Goal: Task Accomplishment & Management: Manage account settings

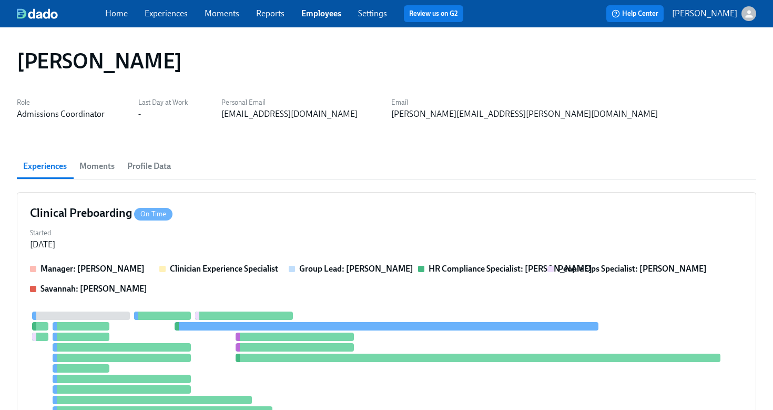
scroll to position [875, 0]
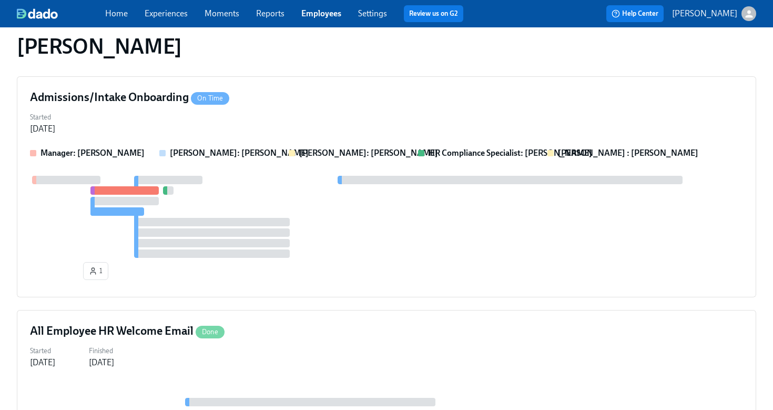
click at [328, 16] on link "Employees" at bounding box center [321, 13] width 40 height 10
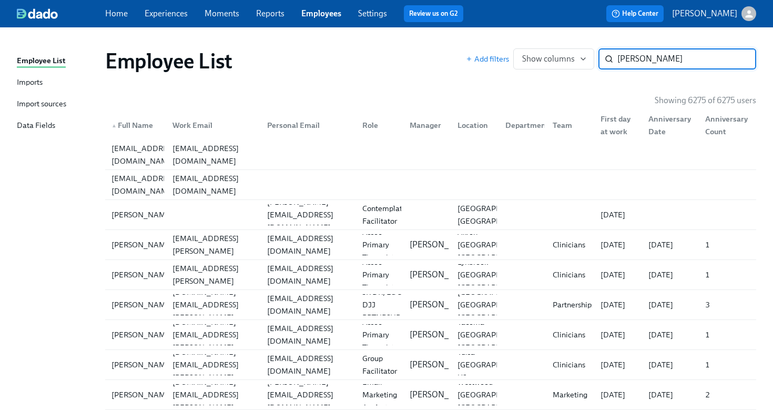
type input "[PERSON_NAME]"
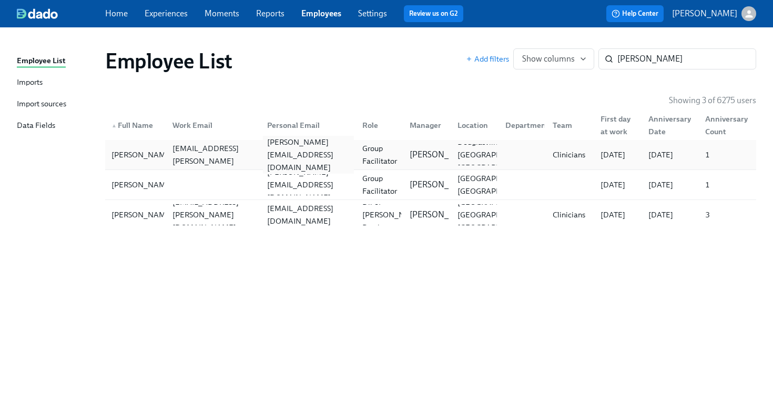
click at [276, 159] on div "[PERSON_NAME][EMAIL_ADDRESS][DOMAIN_NAME]" at bounding box center [308, 155] width 91 height 38
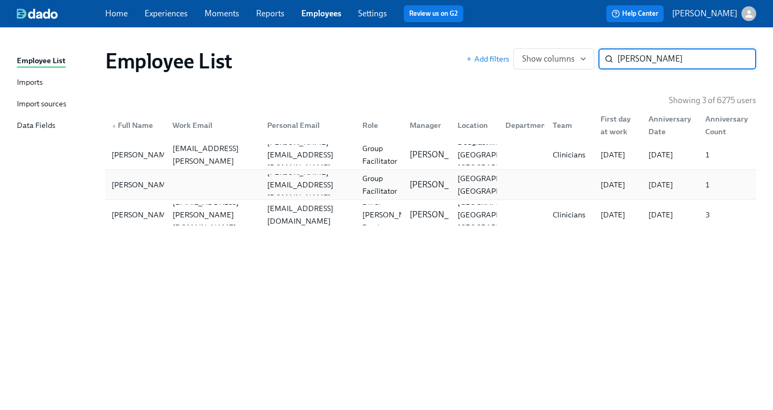
click at [240, 177] on div at bounding box center [211, 184] width 95 height 21
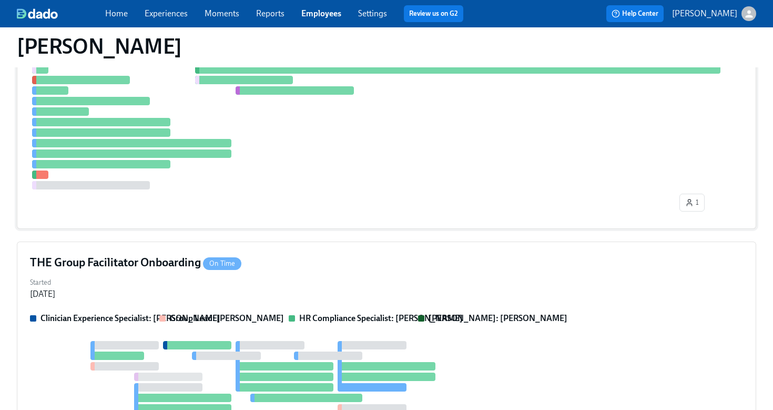
scroll to position [381, 0]
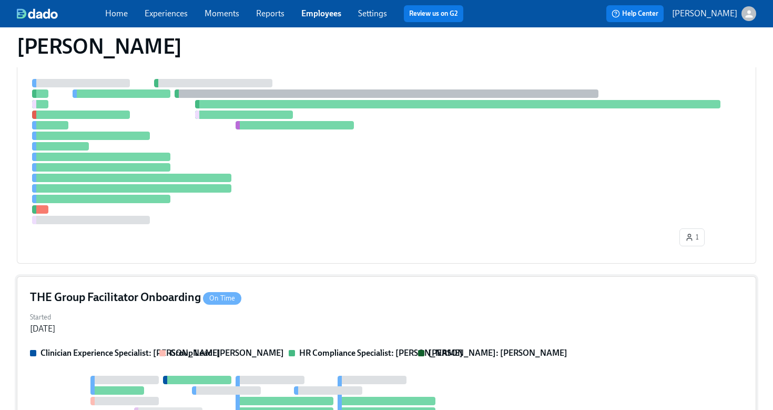
click at [410, 317] on div "Started [DATE]" at bounding box center [386, 321] width 713 height 25
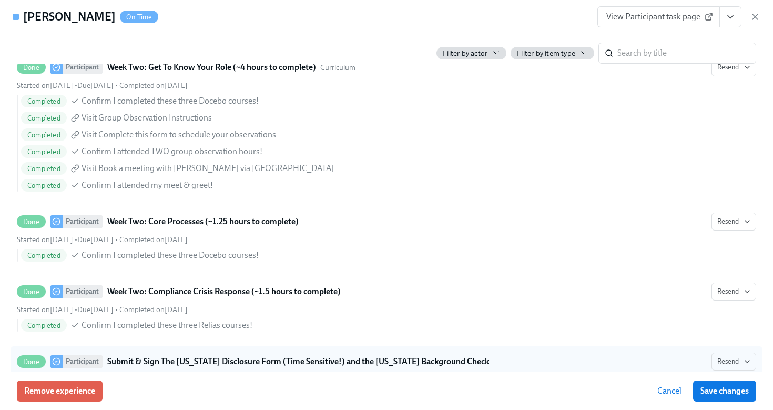
scroll to position [2280, 0]
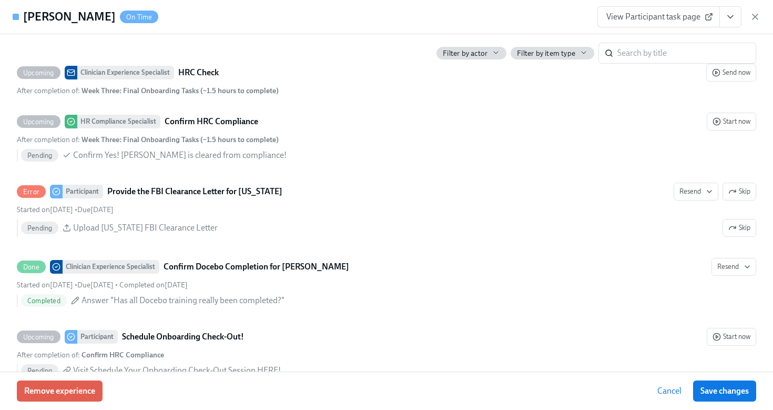
click at [730, 20] on icon "View task page" at bounding box center [730, 17] width 11 height 11
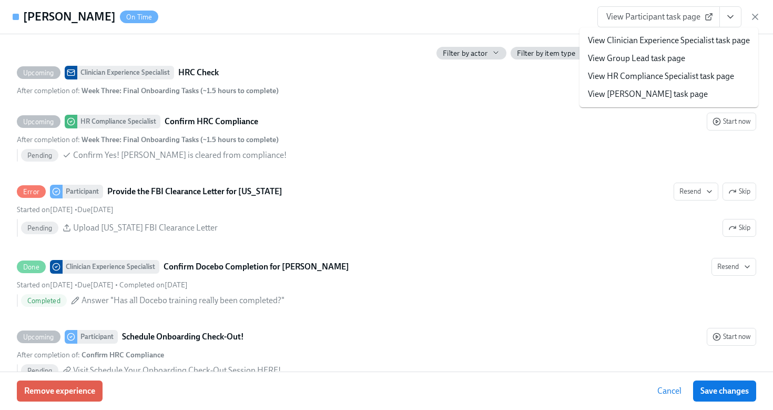
click at [682, 77] on link "View HR Compliance Specialist task page" at bounding box center [661, 76] width 146 height 12
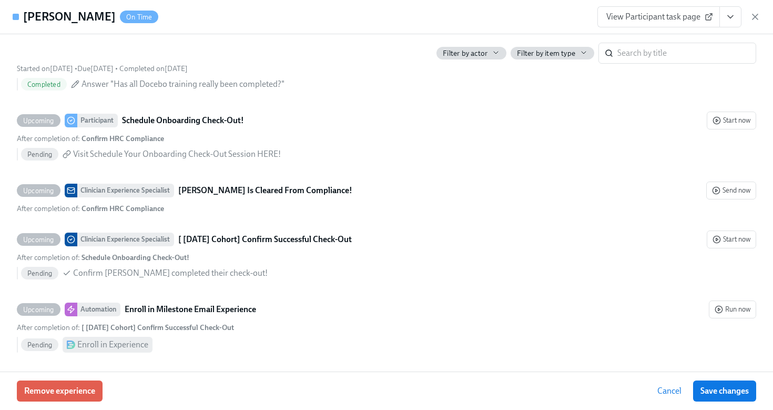
scroll to position [2493, 0]
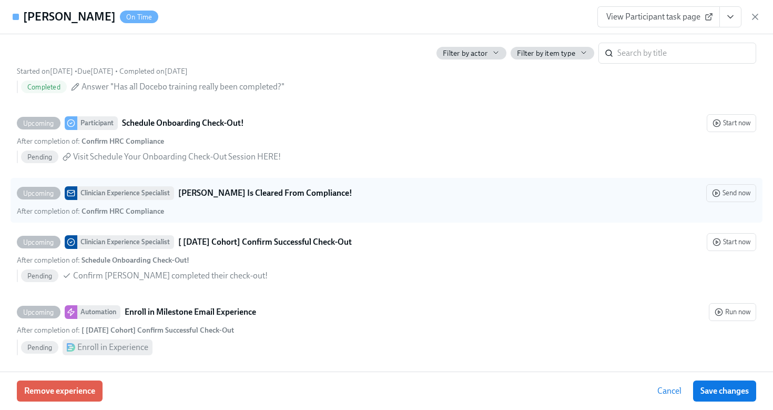
click at [270, 202] on div "Upcoming Clinician Experience Specialist [PERSON_NAME] Is Cleared From Complian…" at bounding box center [386, 200] width 739 height 32
click at [27, 198] on input "Upcoming Clinician Experience Specialist [PERSON_NAME] Is Cleared From Complian…" at bounding box center [21, 192] width 9 height 9
checkbox input "true"
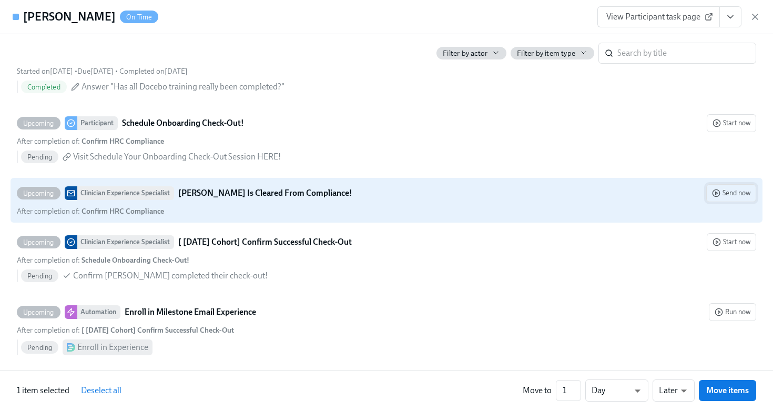
click at [714, 190] on icon "button" at bounding box center [716, 193] width 8 height 8
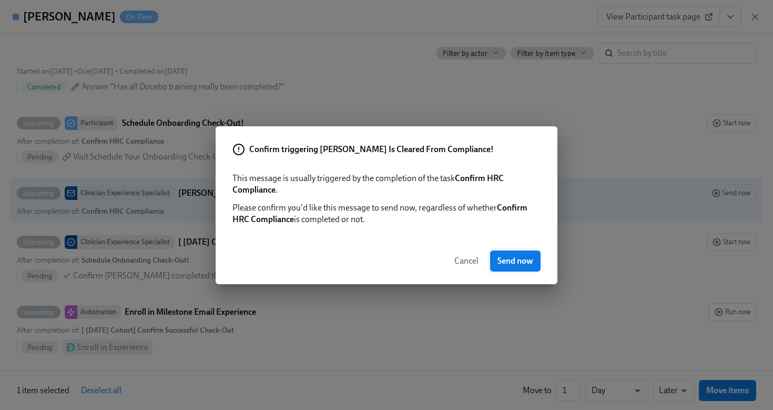
click at [521, 259] on span "Send now" at bounding box center [515, 261] width 36 height 11
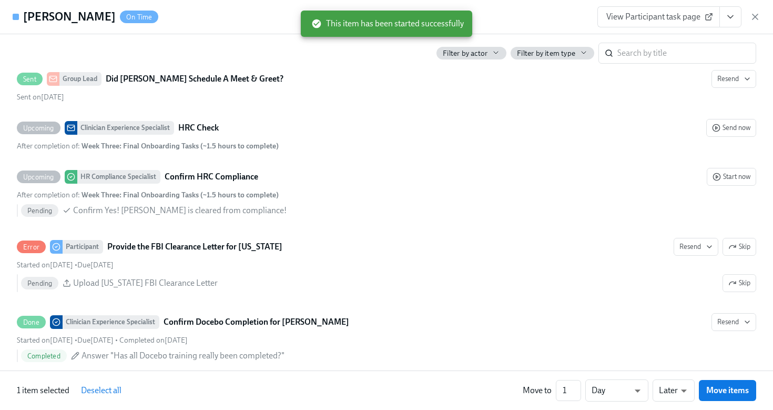
scroll to position [2669, 0]
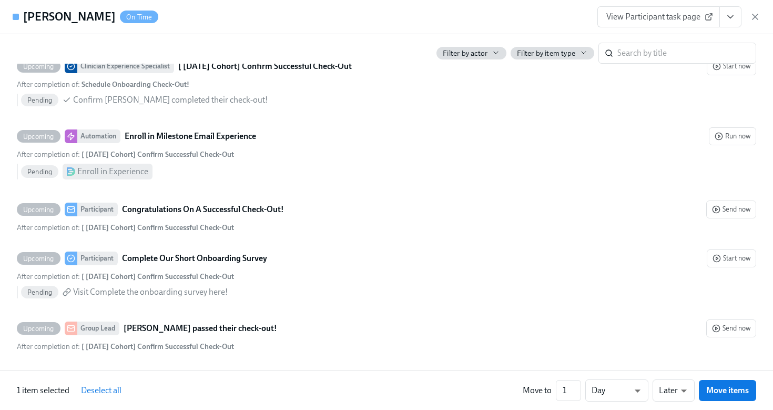
click at [728, 22] on button "View task page" at bounding box center [730, 16] width 22 height 21
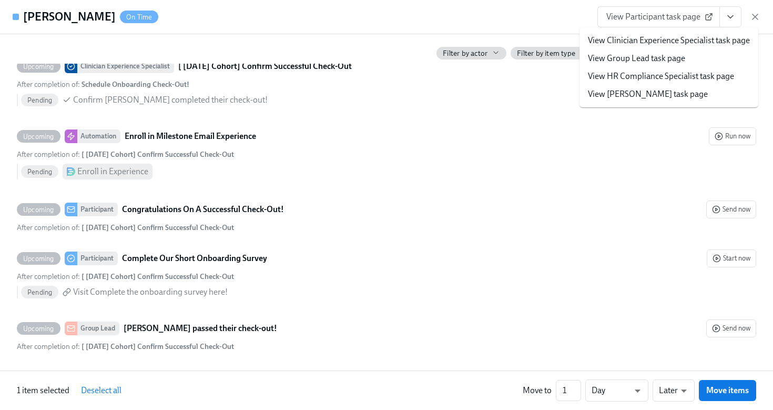
click at [679, 76] on link "View HR Compliance Specialist task page" at bounding box center [661, 76] width 146 height 12
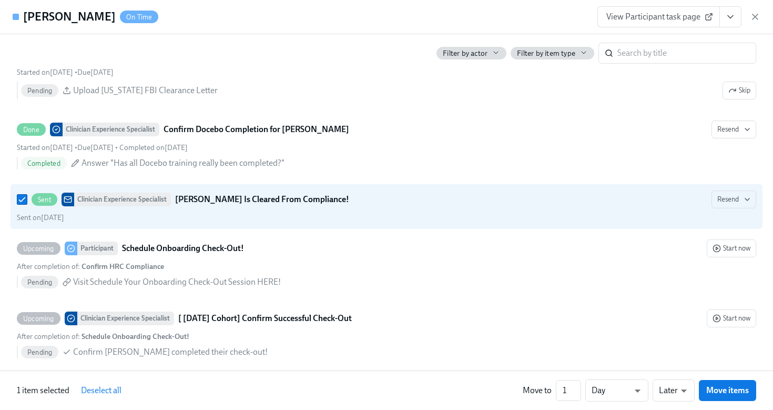
scroll to position [2416, 0]
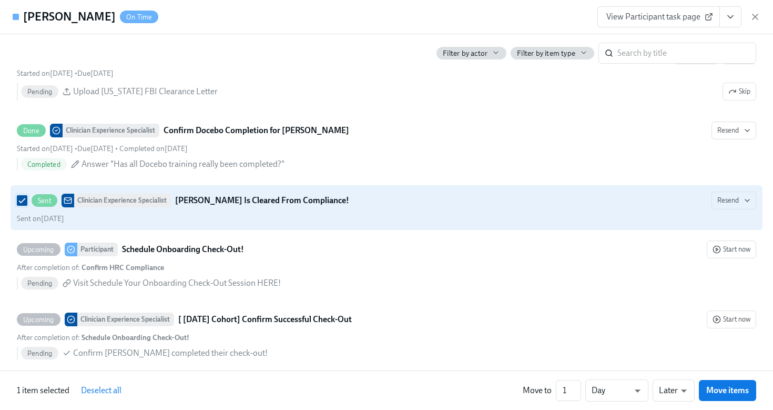
click at [22, 201] on input "Sent Clinician Experience Specialist [PERSON_NAME] Is Cleared From Compliance! …" at bounding box center [21, 200] width 9 height 9
checkbox input "false"
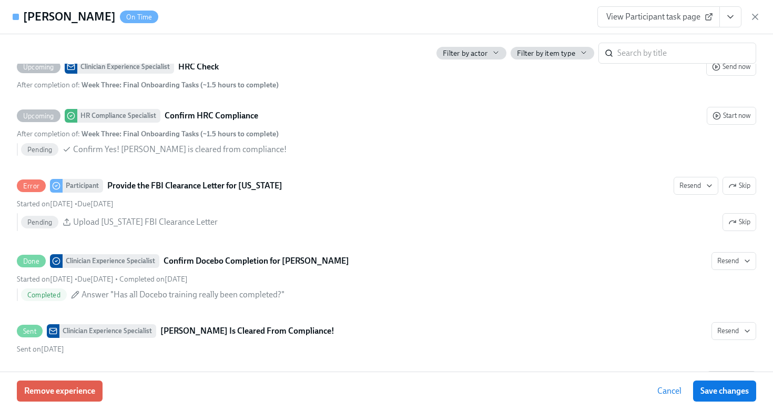
scroll to position [2283, 0]
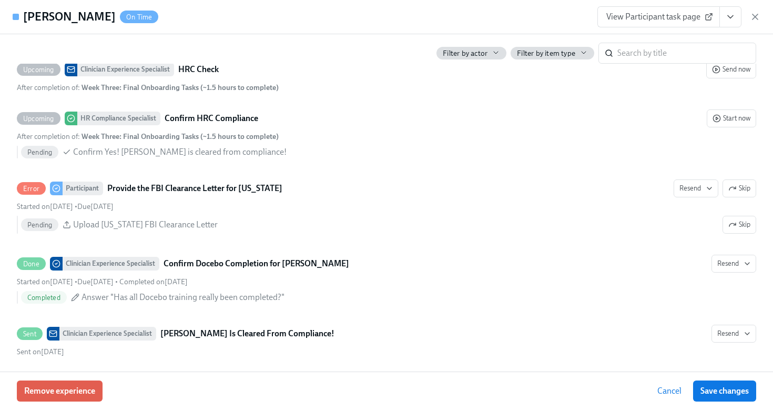
click at [735, 20] on icon "View task page" at bounding box center [730, 17] width 11 height 11
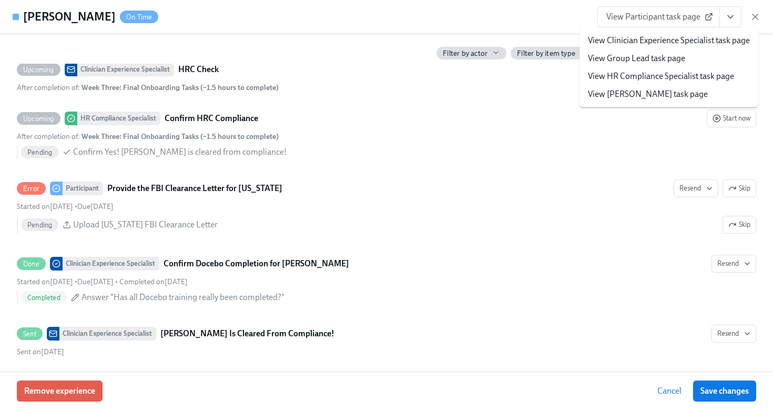
click at [668, 77] on link "View HR Compliance Specialist task page" at bounding box center [661, 76] width 146 height 12
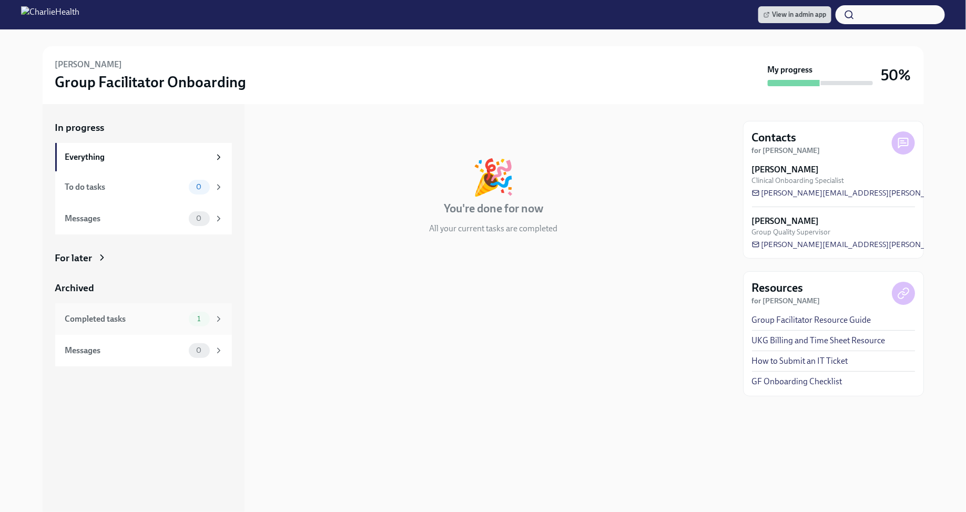
click at [218, 318] on icon at bounding box center [218, 319] width 3 height 5
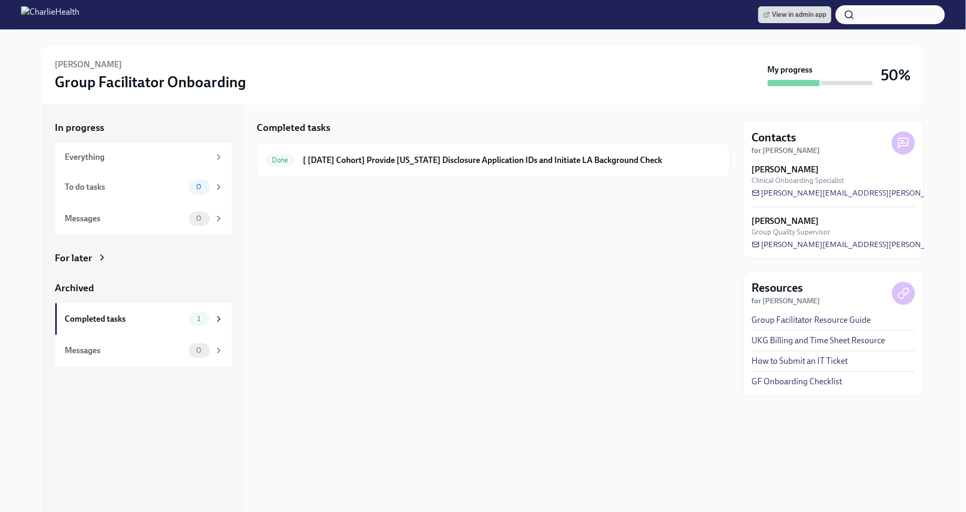
click at [88, 260] on div "For later" at bounding box center [73, 258] width 37 height 14
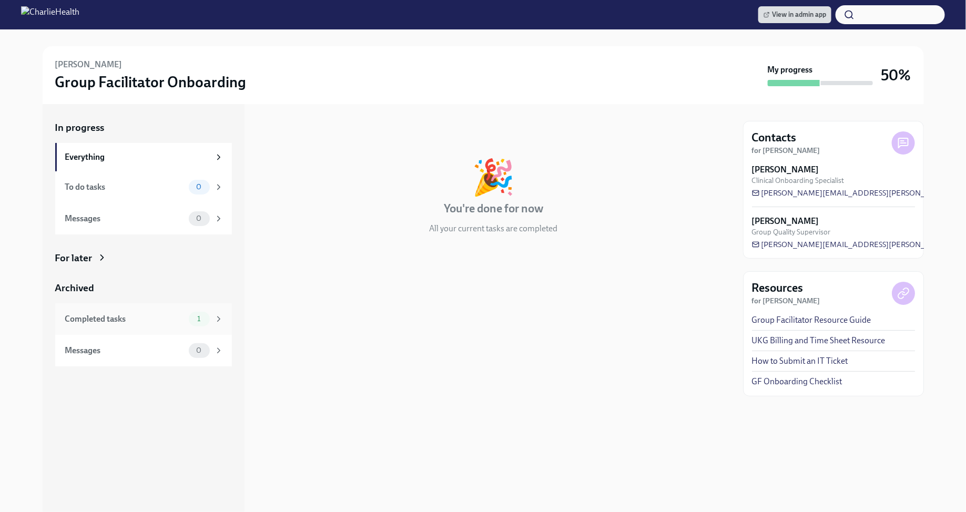
click at [208, 320] on div "1" at bounding box center [199, 319] width 21 height 15
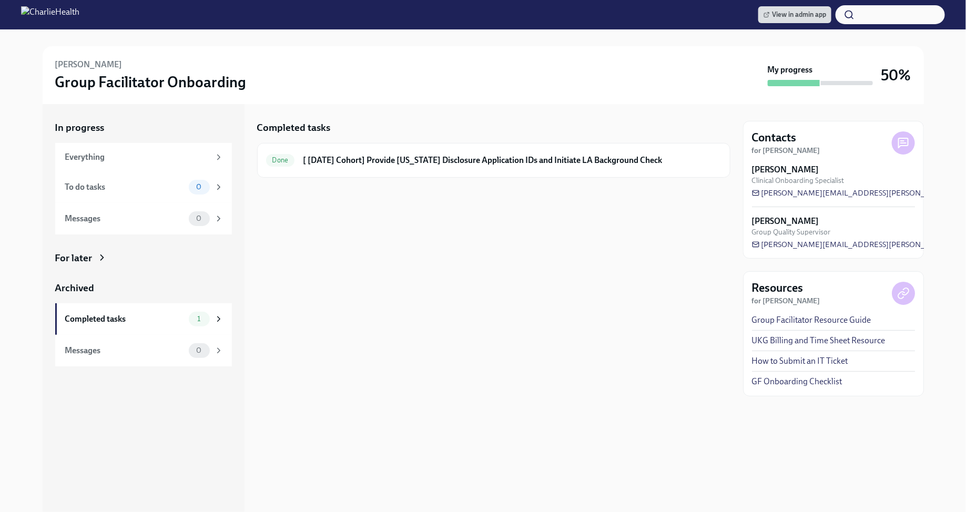
click at [80, 260] on div "For later" at bounding box center [73, 258] width 37 height 14
